Goal: Find specific page/section: Find specific page/section

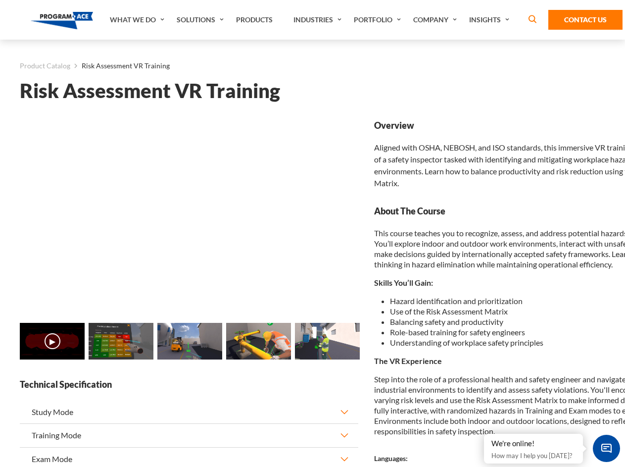
click at [201, 20] on link "Solutions" at bounding box center [201, 20] width 59 height 40
click at [0, 0] on div "AI & Computer Vision Solutions Computer Vision Quality Control AI tools for fas…" at bounding box center [0, 0] width 0 height 0
click at [0, 0] on div "AI & Computer Vision Solutions Virtual Training Solutions Virtual Tour Solution…" at bounding box center [0, 0] width 0 height 0
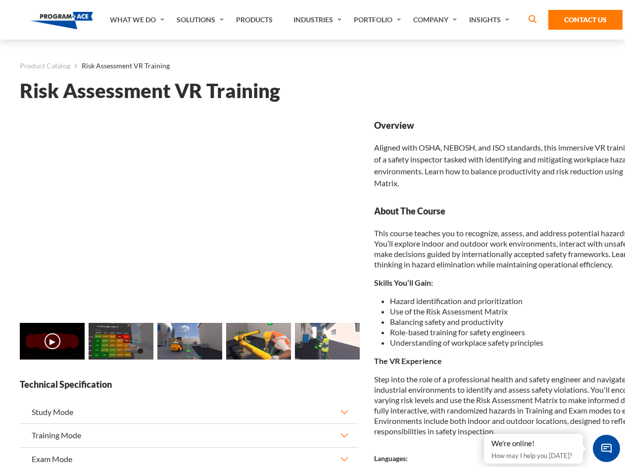
click at [0, 0] on div "AI & Computer Vision Solutions Virtual Training Solutions Virtual Tour Solution…" at bounding box center [0, 0] width 0 height 0
click at [0, 0] on div "AI & Computer Vision Solutions Computer Vision Quality Control AI tools for fas…" at bounding box center [0, 0] width 0 height 0
